Goal: Transaction & Acquisition: Purchase product/service

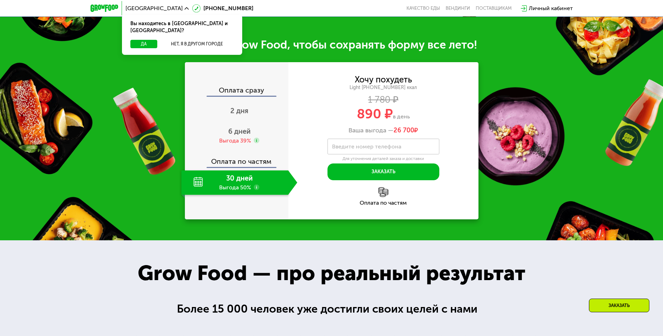
scroll to position [350, 0]
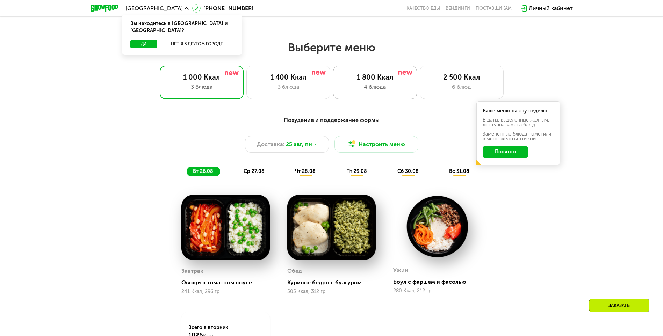
click at [372, 78] on div "1 800 Ккал" at bounding box center [374, 77] width 69 height 8
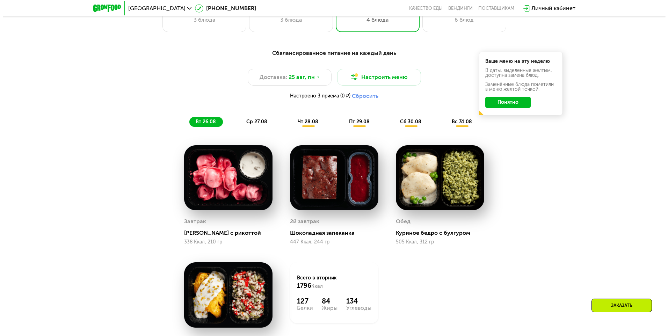
scroll to position [419, 0]
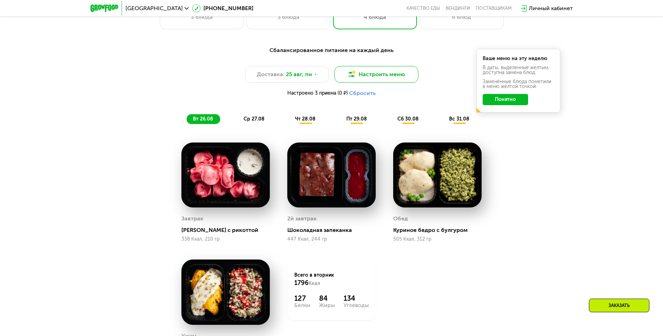
click at [390, 80] on button "Настроить меню" at bounding box center [376, 74] width 84 height 17
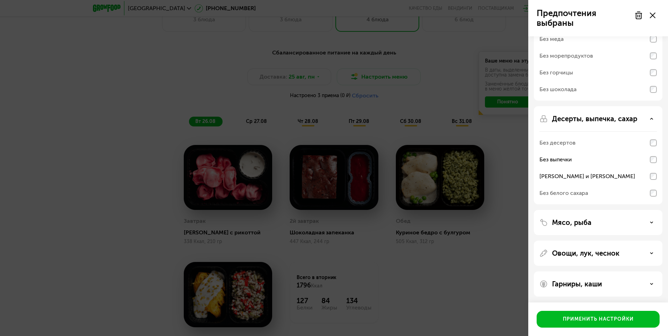
scroll to position [74, 0]
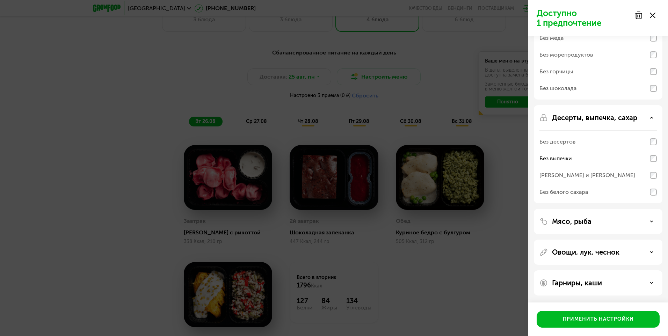
click at [627, 240] on div "Мясо, рыба" at bounding box center [598, 252] width 129 height 25
click at [648, 220] on div "Мясо, рыба" at bounding box center [598, 221] width 117 height 8
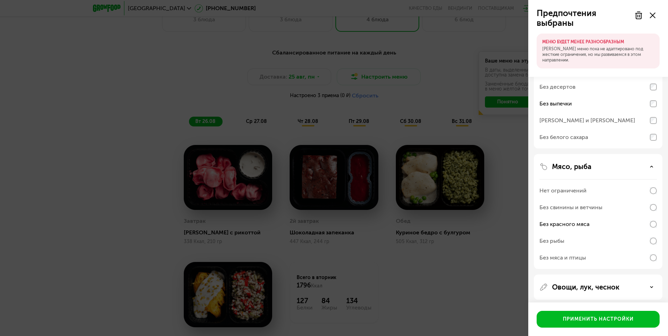
scroll to position [199, 0]
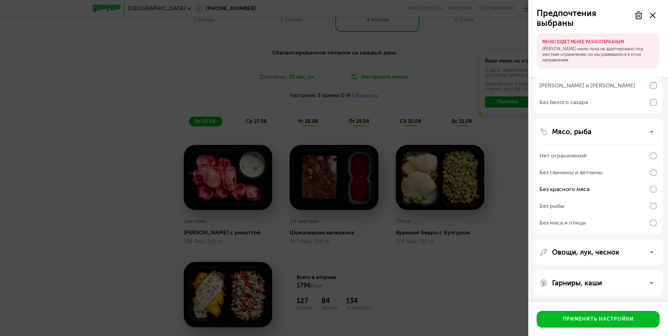
click at [642, 249] on div "Овощи, лук, чеснок" at bounding box center [598, 252] width 117 height 8
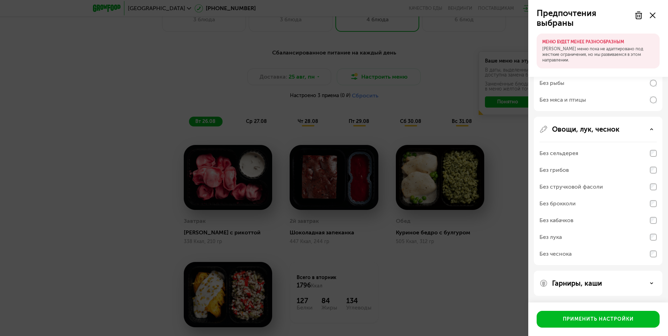
scroll to position [322, 0]
click at [652, 258] on div "Без чеснока" at bounding box center [598, 253] width 117 height 17
click at [645, 258] on div "Без чеснока" at bounding box center [598, 253] width 117 height 17
click at [606, 278] on div "Гарниры, каши" at bounding box center [598, 283] width 129 height 25
click at [604, 287] on div "Гарниры, каши" at bounding box center [598, 283] width 129 height 25
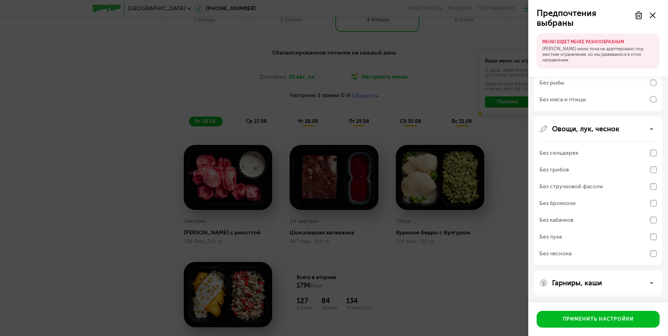
click at [625, 282] on div "Гарниры, каши" at bounding box center [598, 283] width 117 height 8
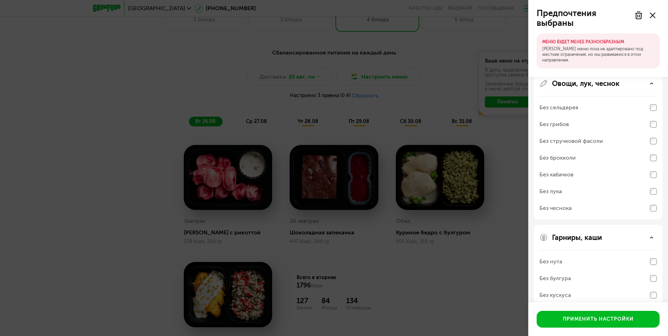
scroll to position [412, 0]
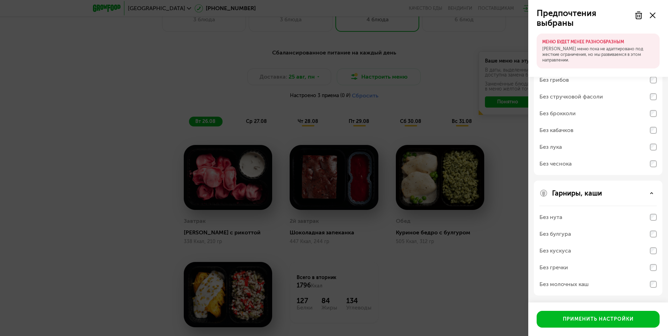
click at [647, 285] on div "Без молочных каш" at bounding box center [598, 284] width 117 height 17
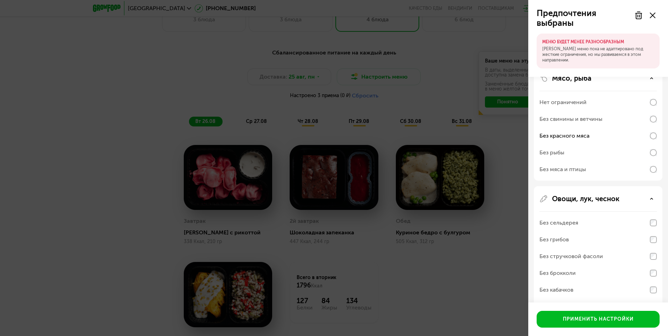
scroll to position [237, 0]
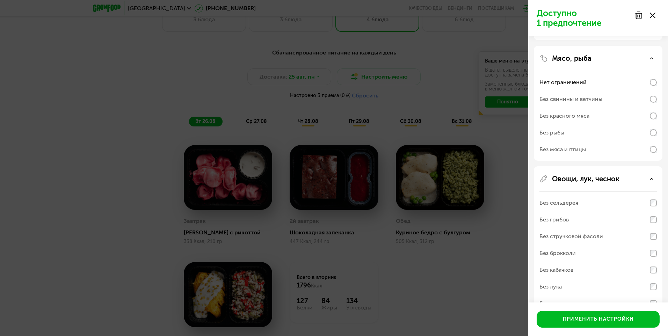
click at [653, 120] on div "Без красного мяса" at bounding box center [598, 116] width 117 height 17
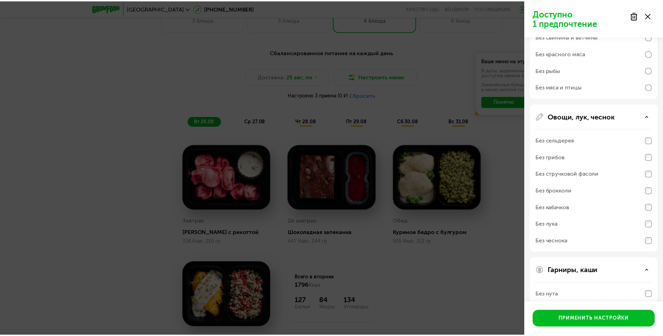
scroll to position [377, 0]
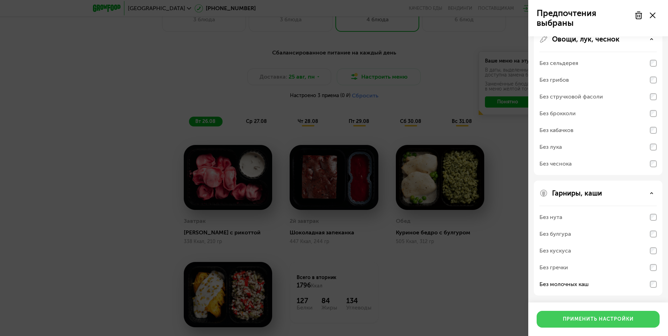
click at [599, 318] on div "Применить настройки" at bounding box center [598, 319] width 71 height 7
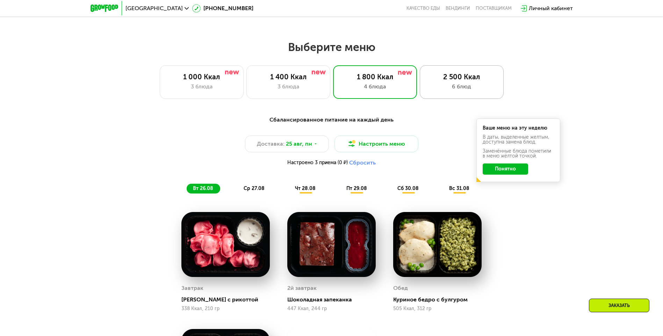
scroll to position [350, 0]
click at [598, 129] on div "Сбалансированное питание на каждый день Доставка: [DATE] Настроить меню Настрое…" at bounding box center [331, 291] width 663 height 370
click at [523, 171] on button "Понятно" at bounding box center [505, 169] width 45 height 11
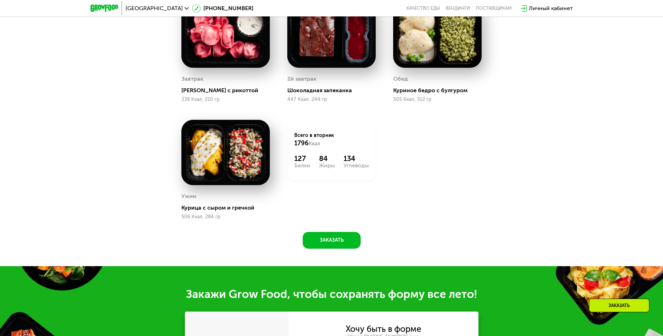
scroll to position [489, 0]
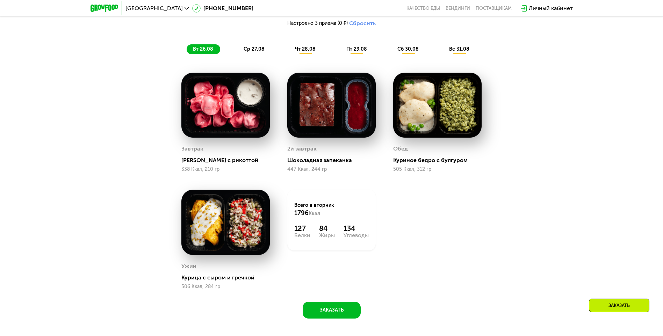
click at [234, 228] on img at bounding box center [225, 222] width 88 height 65
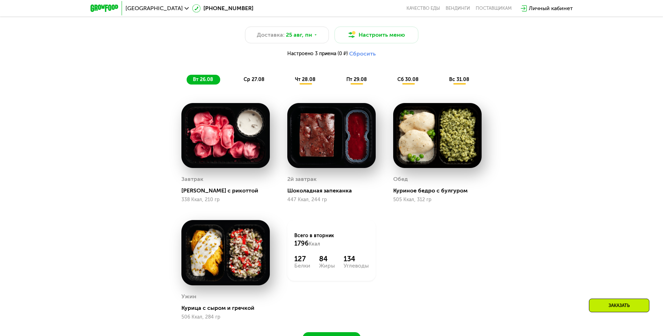
scroll to position [419, 0]
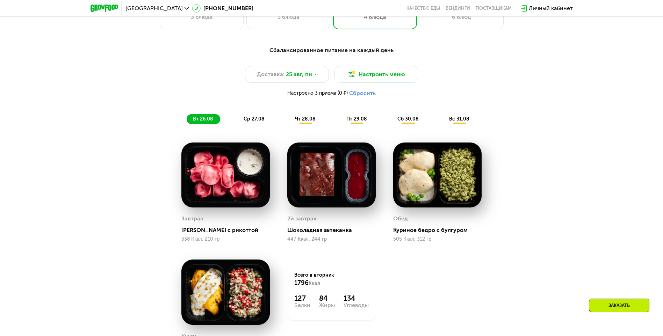
click at [252, 115] on div "Сбалансированное питание на каждый день Доставка: [DATE] Настроить меню Настрое…" at bounding box center [332, 85] width 414 height 78
click at [254, 121] on span "ср 27.08" at bounding box center [254, 119] width 21 height 6
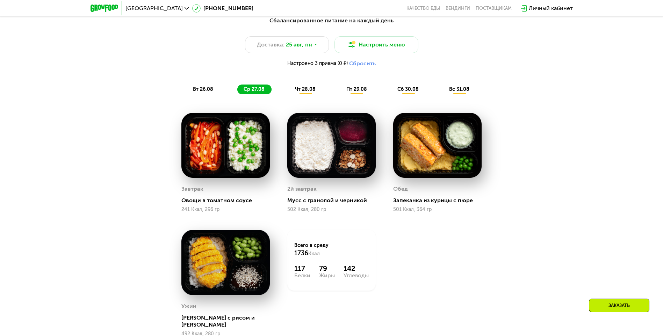
scroll to position [489, 0]
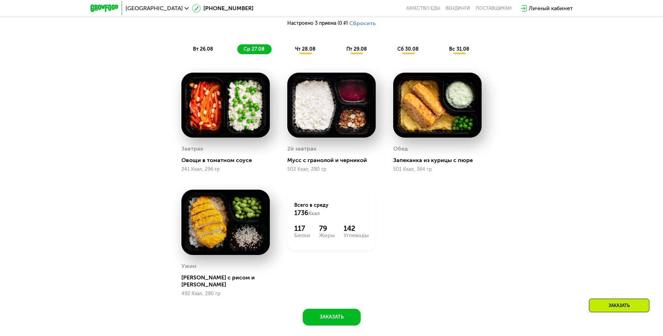
click at [302, 52] on span "чт 28.08" at bounding box center [305, 49] width 21 height 6
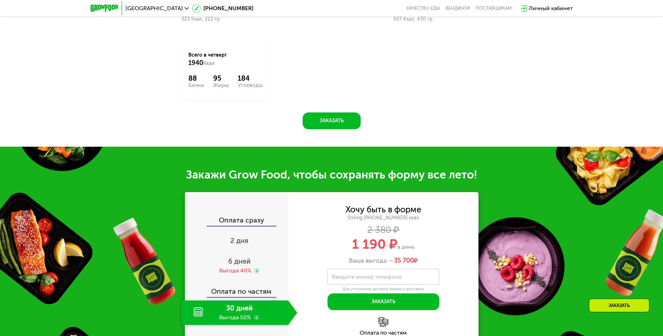
scroll to position [874, 0]
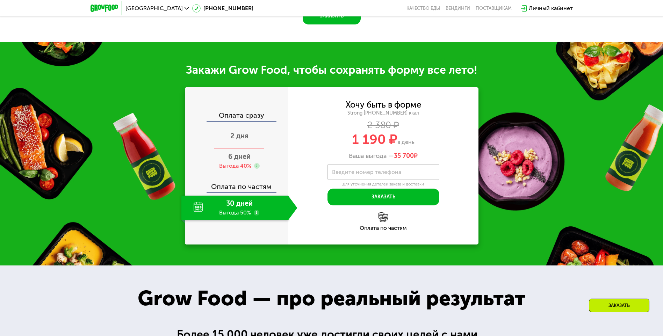
click at [242, 135] on span "2 дня" at bounding box center [239, 136] width 18 height 8
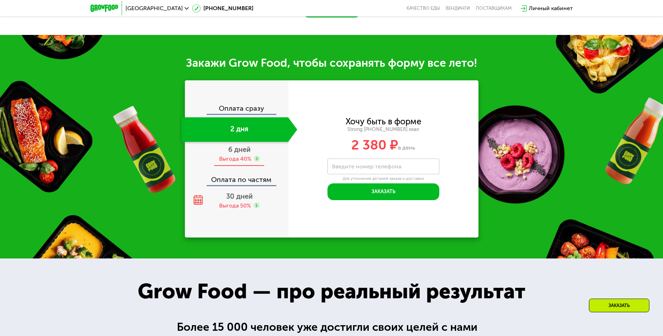
click at [243, 157] on div "6 дней Выгода 40%" at bounding box center [239, 154] width 116 height 24
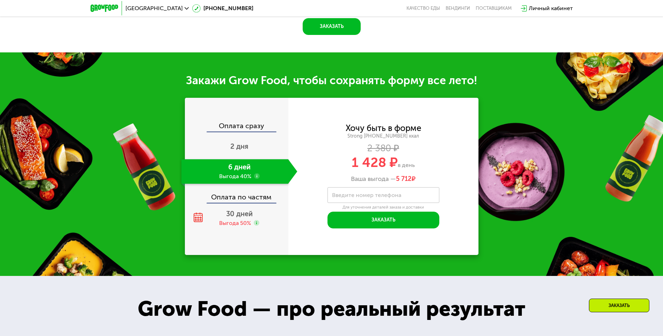
scroll to position [791, 0]
